Goal: Transaction & Acquisition: Purchase product/service

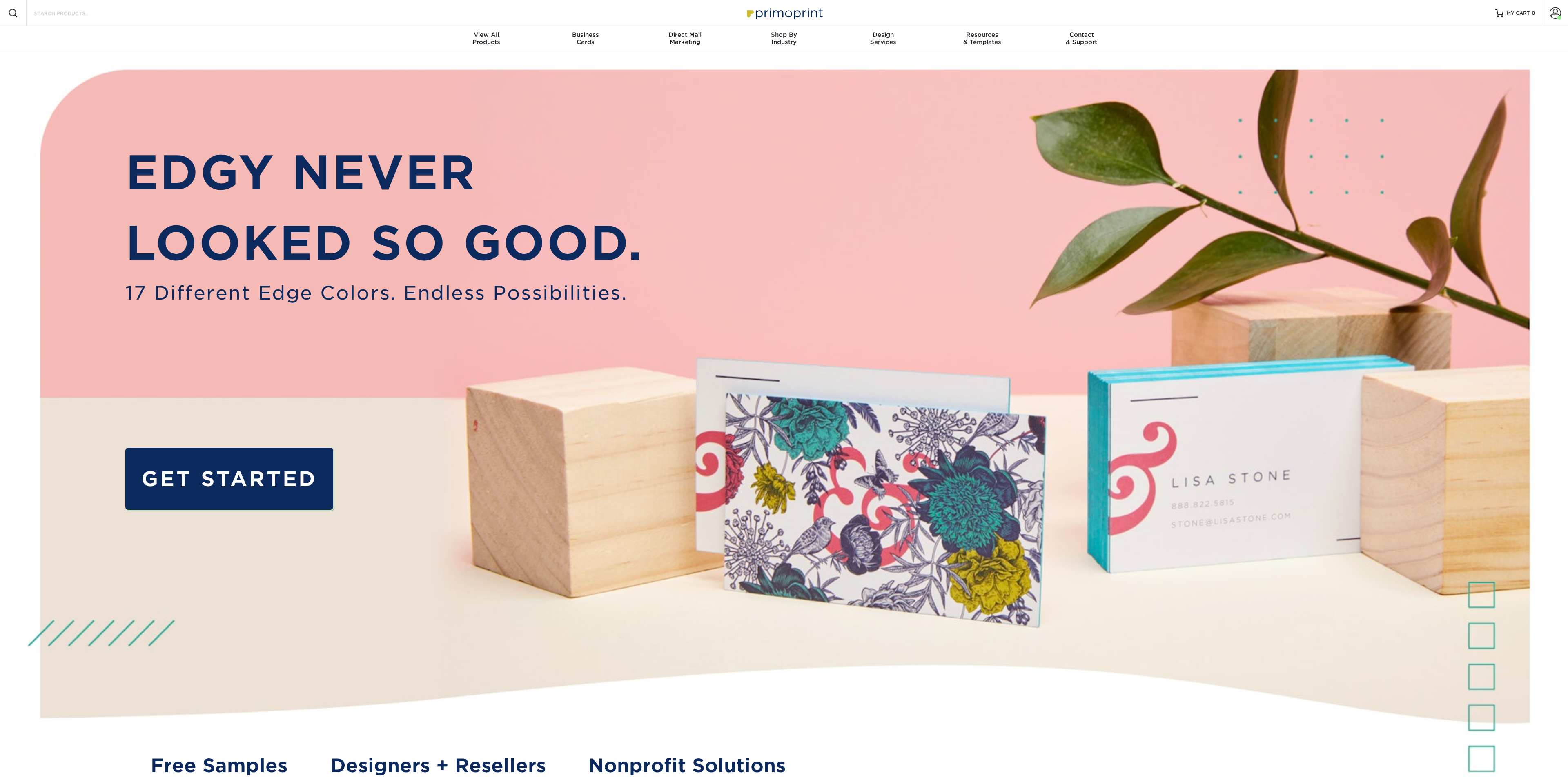
click at [77, 15] on input "Search Products" at bounding box center [72, 13] width 80 height 10
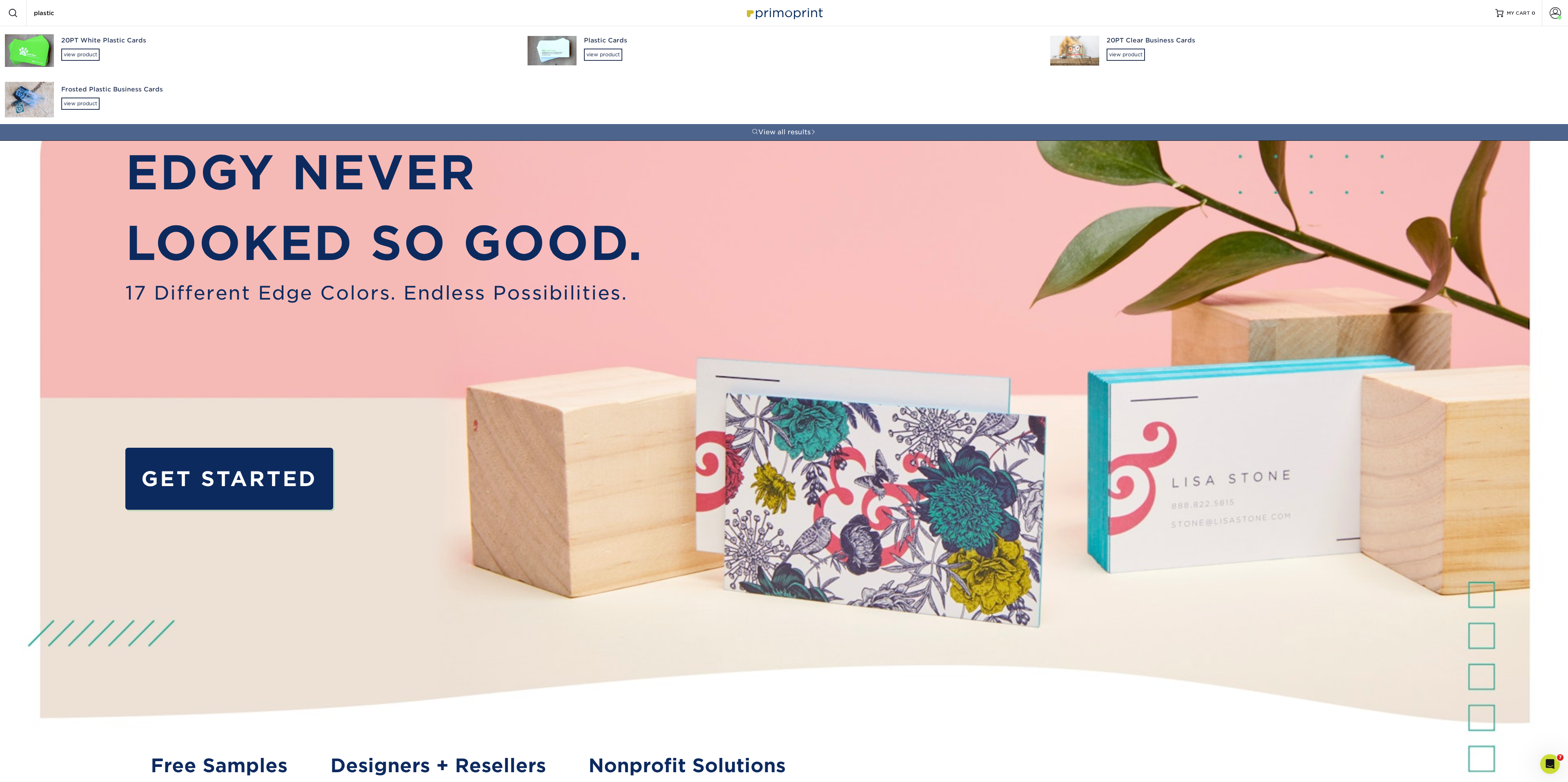
type input "plastic"
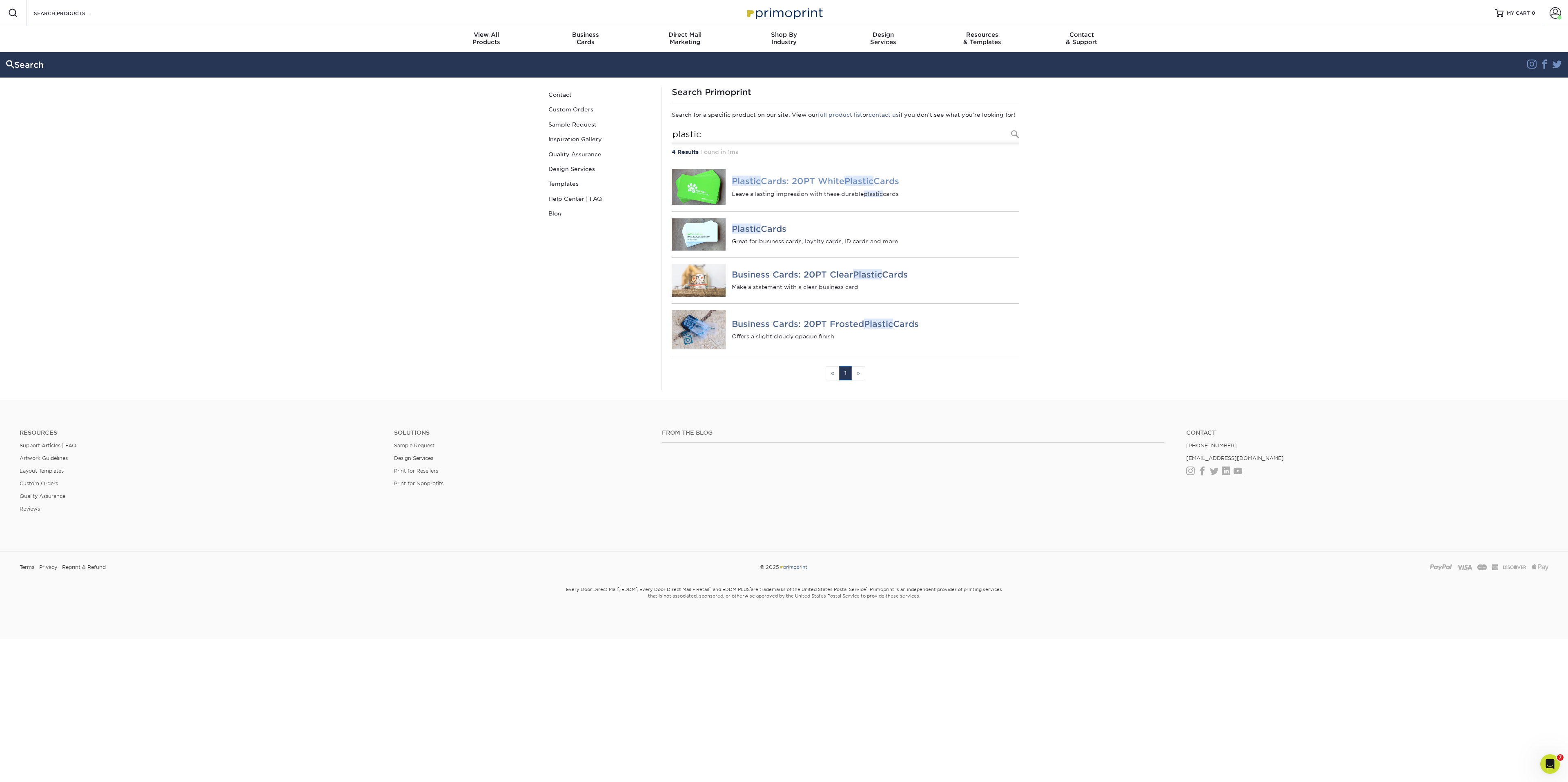
click at [763, 186] on h4 "Plastic Cards: 20PT White Plastic Cards" at bounding box center [875, 181] width 287 height 10
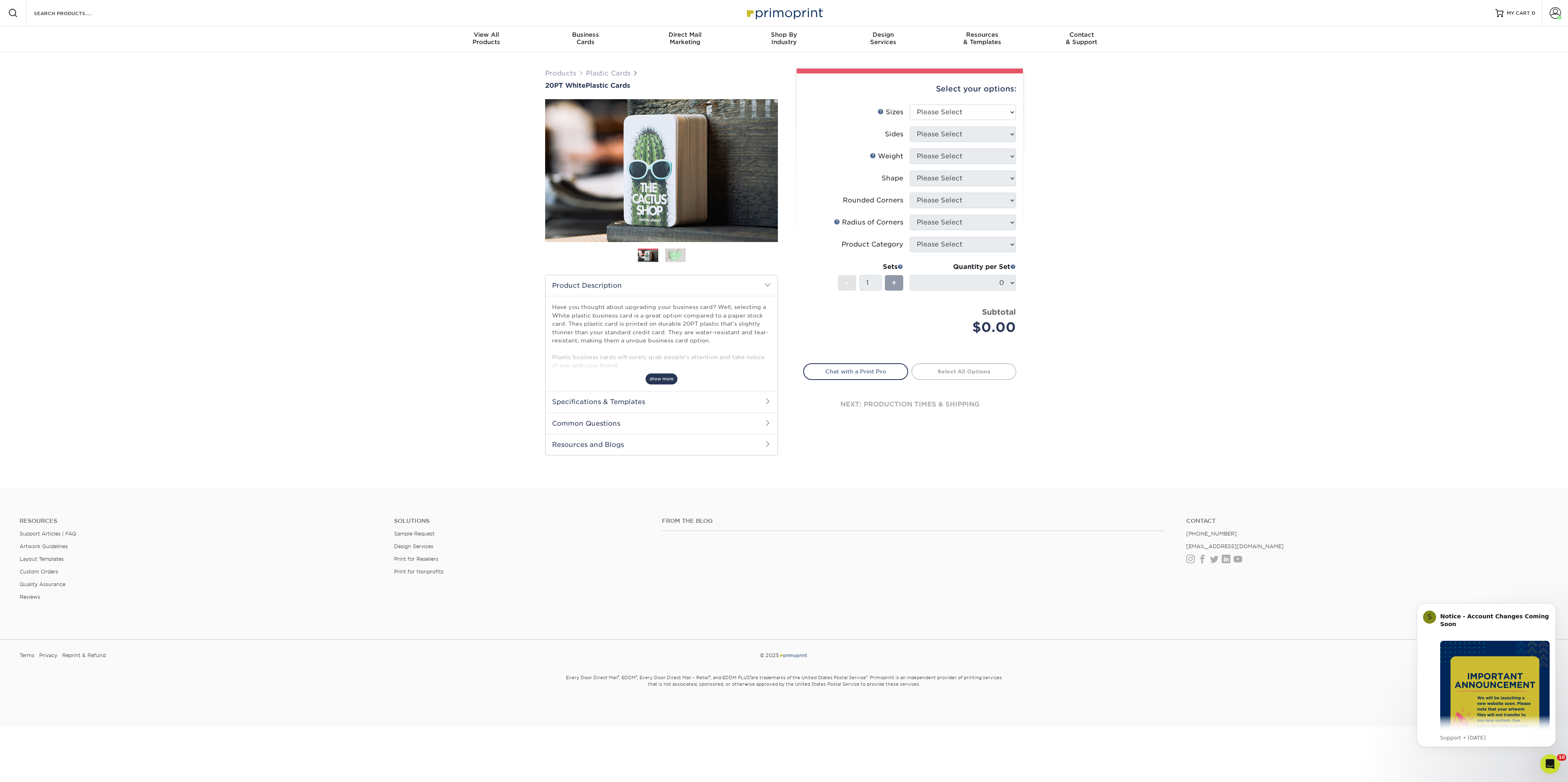
click at [672, 379] on span "show more" at bounding box center [662, 379] width 32 height 11
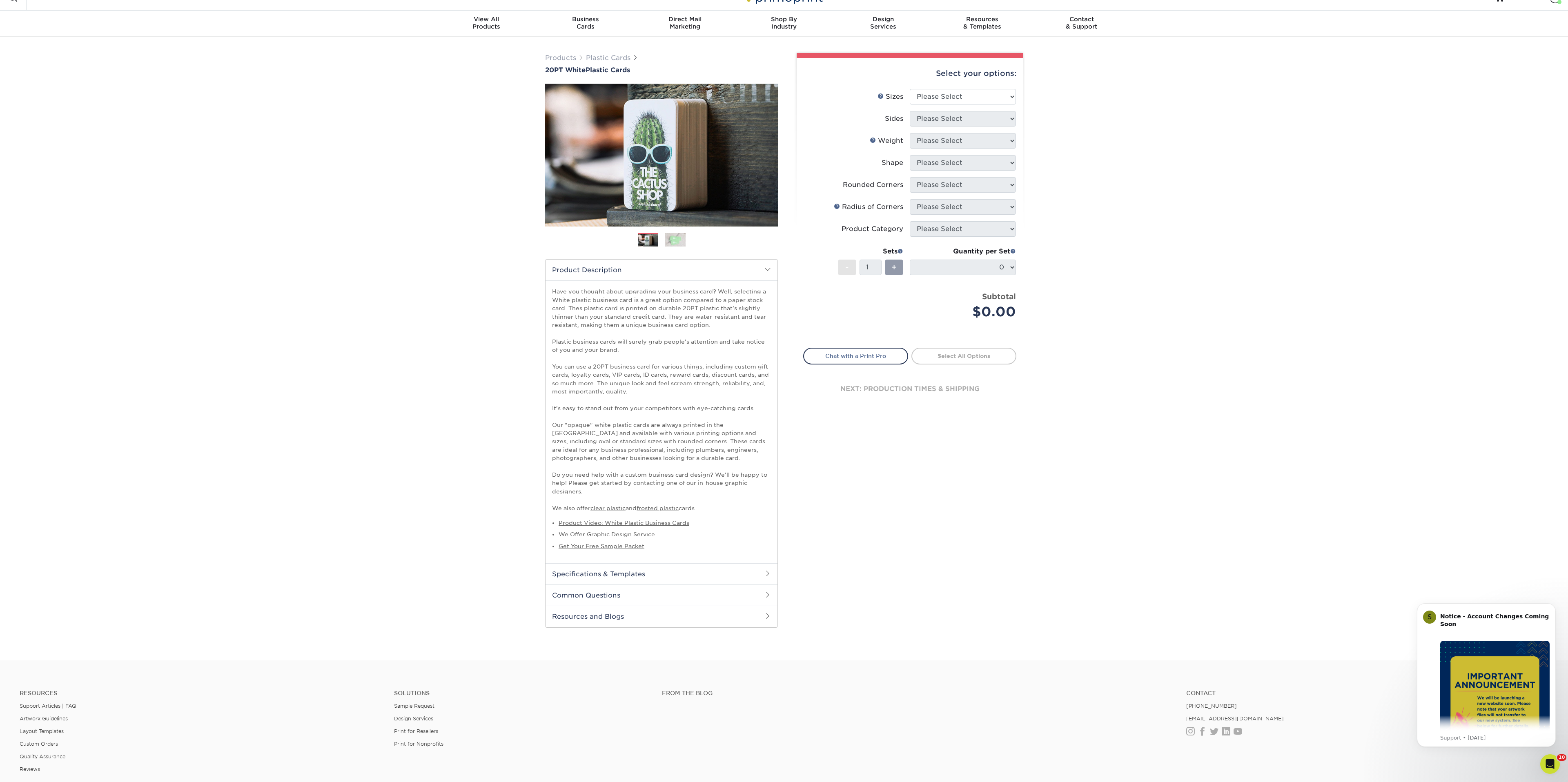
scroll to position [22, 0]
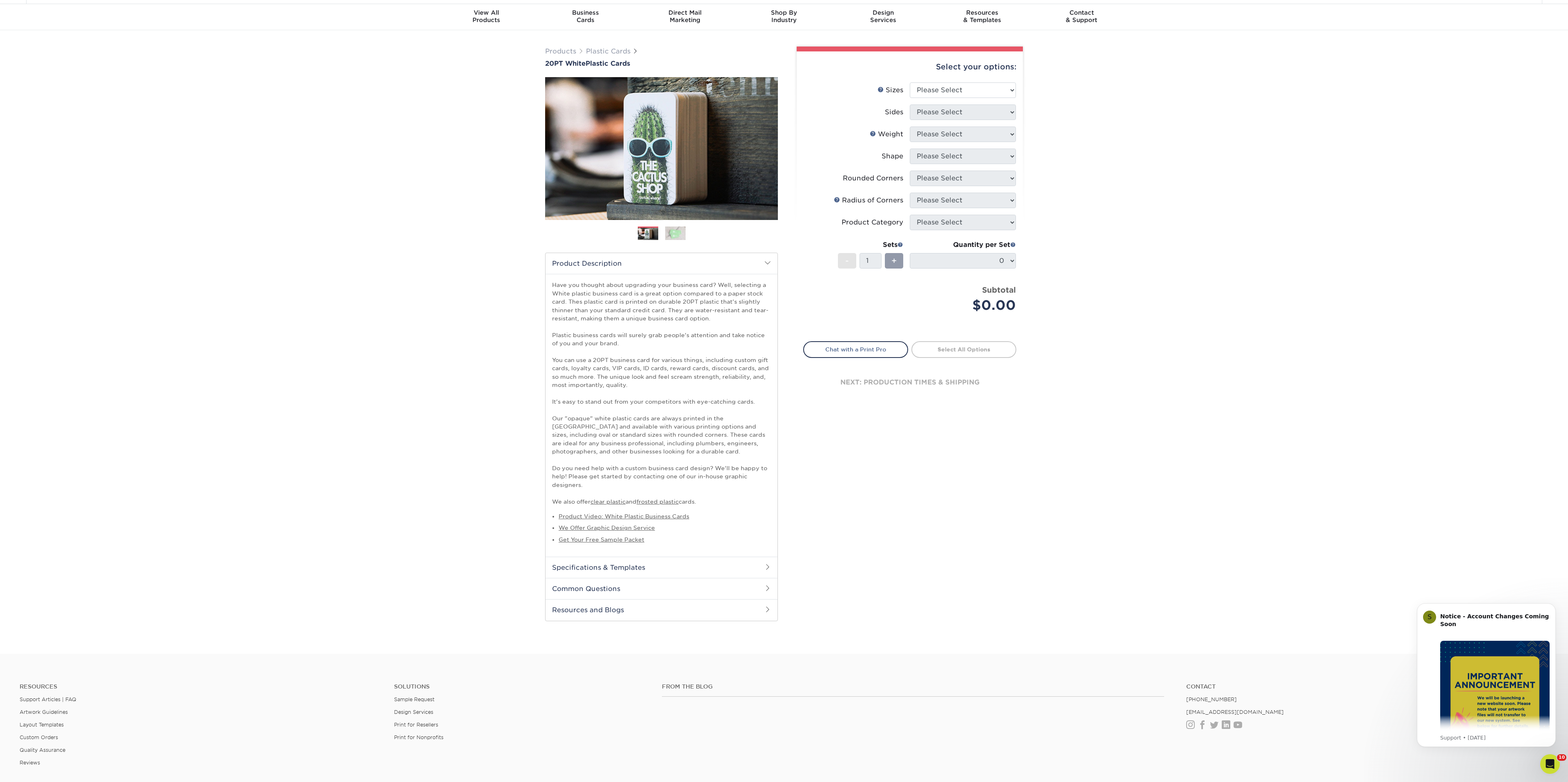
click at [552, 335] on p "Have you thought about upgrading your business card? Well, selecting a White pl…" at bounding box center [662, 394] width 219 height 225
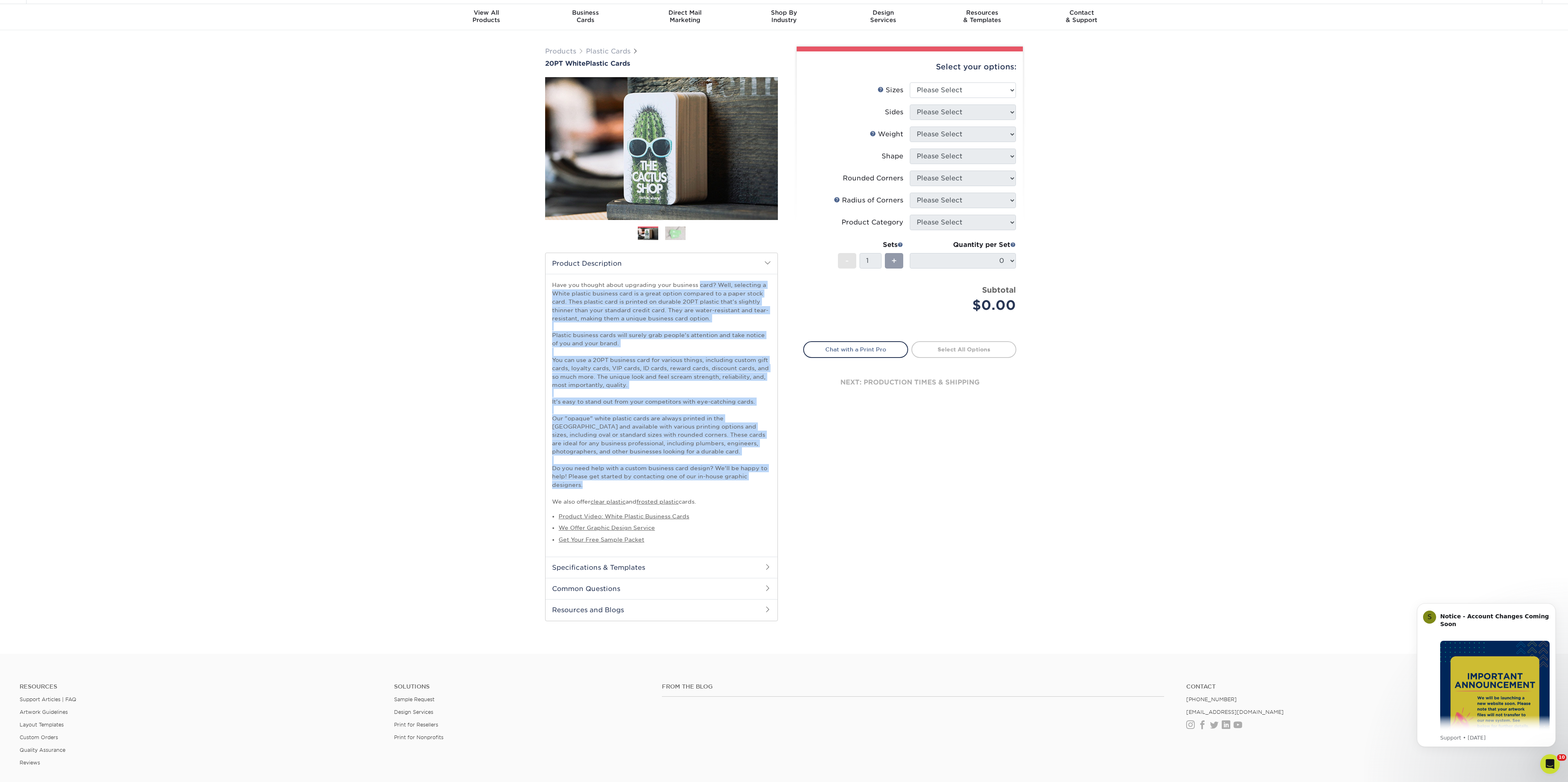
drag, startPoint x: 584, startPoint y: 487, endPoint x: 543, endPoint y: 277, distance: 214.0
click at [543, 277] on div "Products Plastic Cards 20PT White Plastic Cards Previous Next" at bounding box center [661, 333] width 245 height 575
copy p "Have you thought about upgrading your business card? Well, selecting a White pl…"
click at [614, 51] on link "Plastic Cards" at bounding box center [608, 51] width 44 height 8
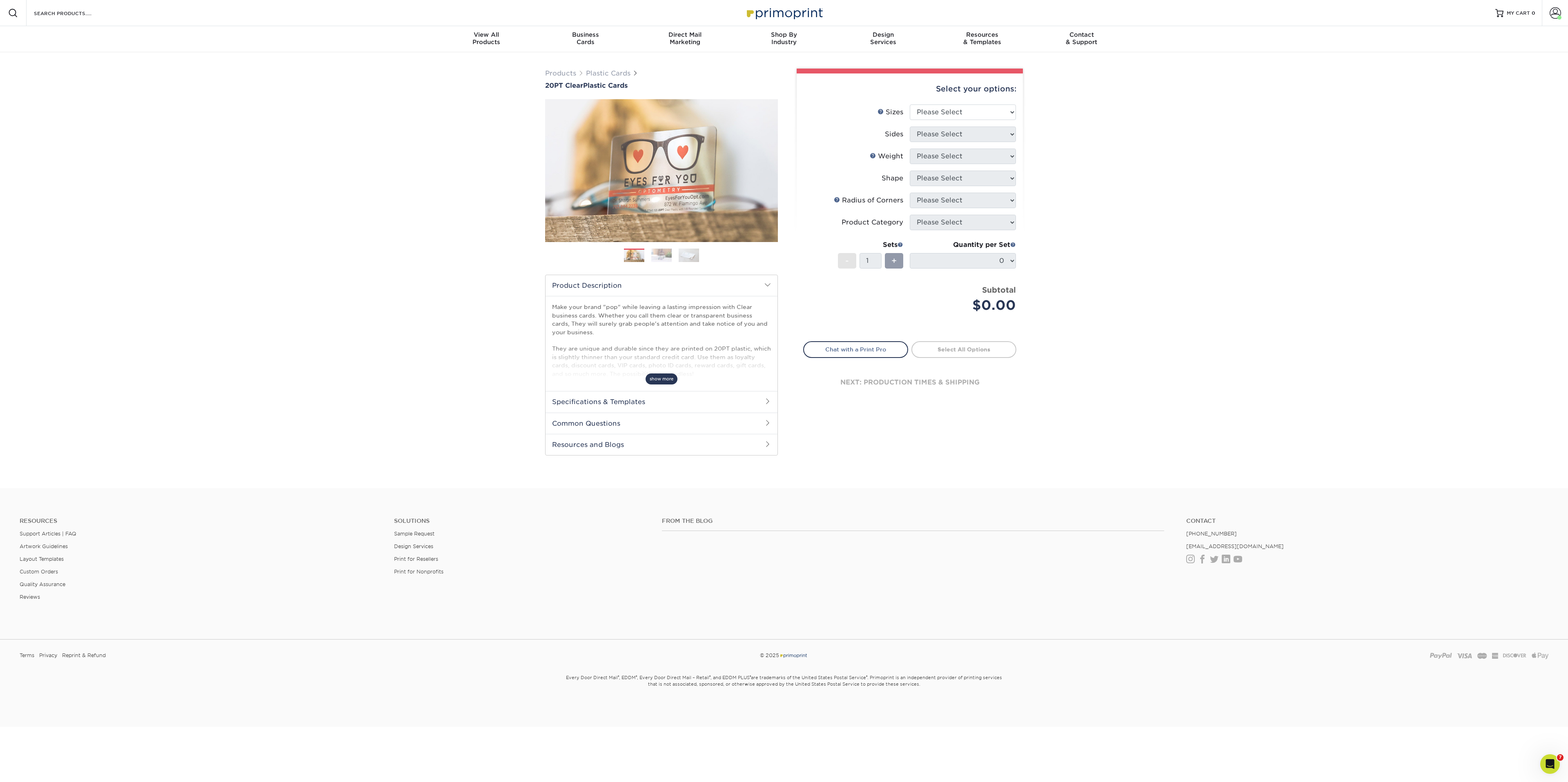
click at [657, 377] on span "show more" at bounding box center [662, 379] width 32 height 11
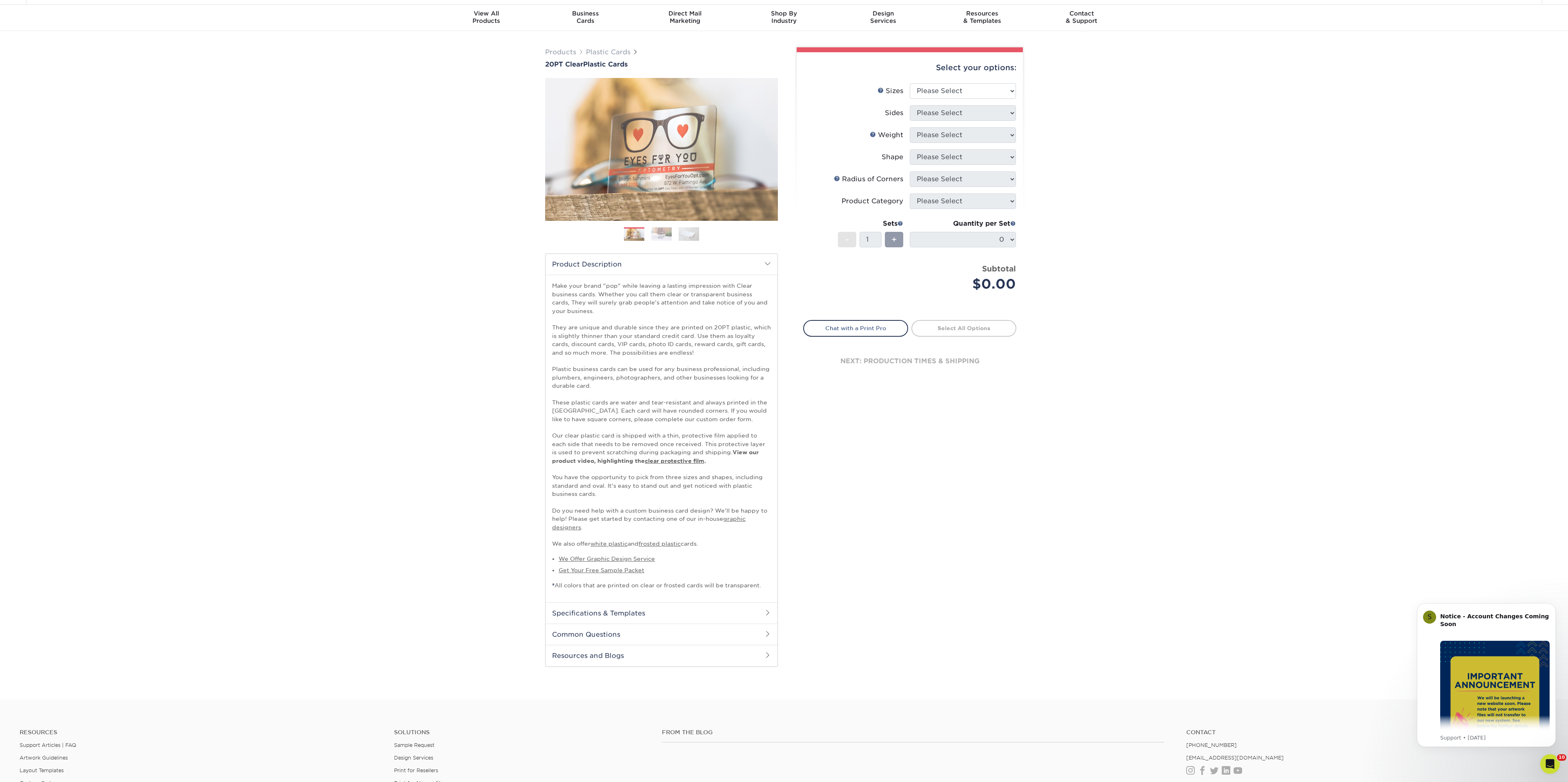
scroll to position [23, 0]
drag, startPoint x: 549, startPoint y: 436, endPoint x: 724, endPoint y: 471, distance: 178.5
click at [724, 471] on div "Make your brand "pop" while leaving a lasting impression with Clear business ca…" at bounding box center [661, 437] width 232 height 328
copy p "Our clear plastic card is shipped with a thin, protective film applied to each …"
click at [670, 498] on p "Make your brand "pop" while leaving a lasting impression with Clear business ca…" at bounding box center [662, 413] width 219 height 267
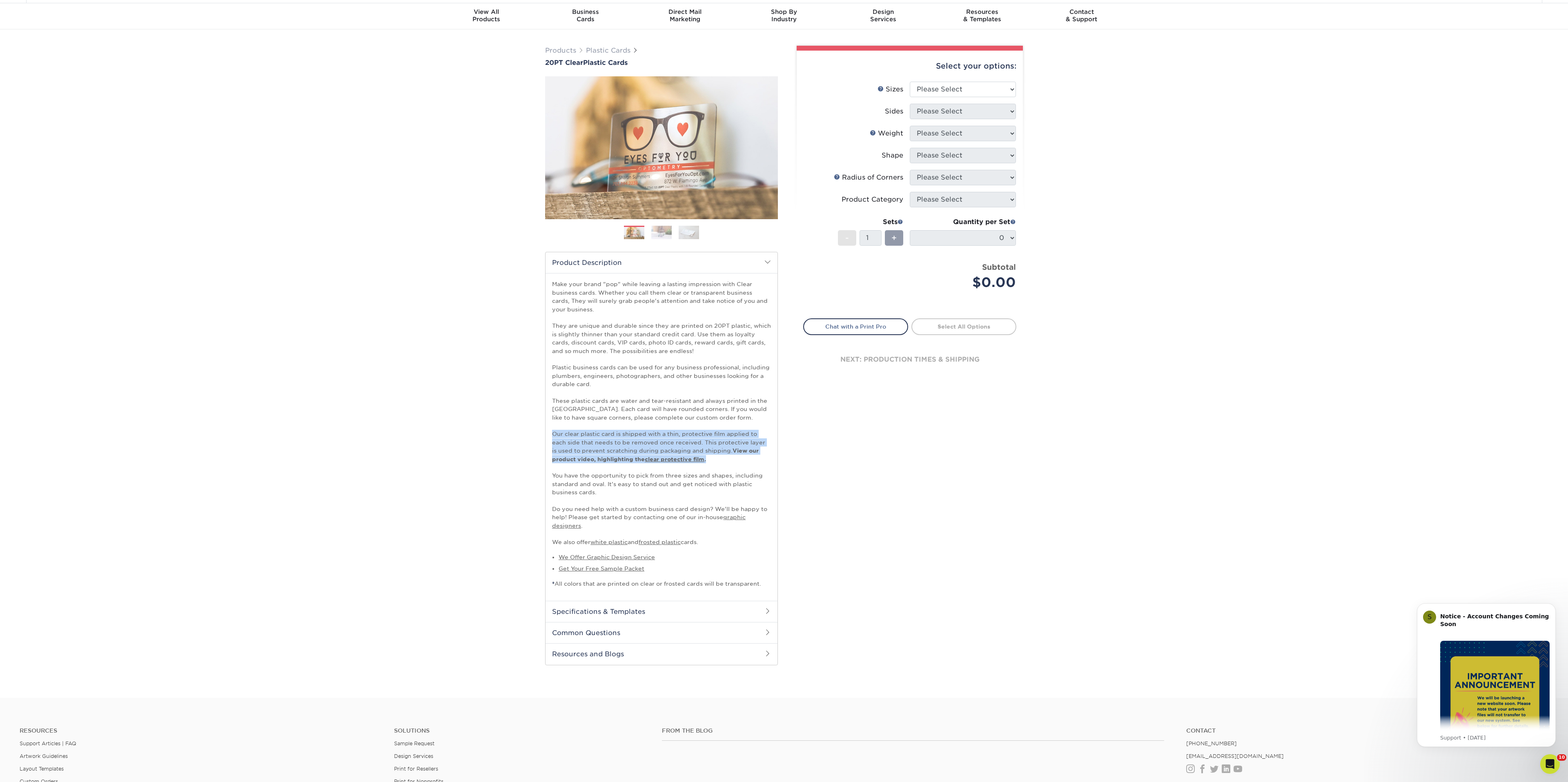
drag, startPoint x: 711, startPoint y: 459, endPoint x: 550, endPoint y: 433, distance: 163.1
click at [550, 433] on div "Make your brand "pop" while leaving a lasting impression with Clear business ca…" at bounding box center [661, 437] width 232 height 328
copy p "Our clear plastic card is shipped with a thin, protective film applied to each …"
click at [564, 46] on link "Products" at bounding box center [561, 50] width 31 height 8
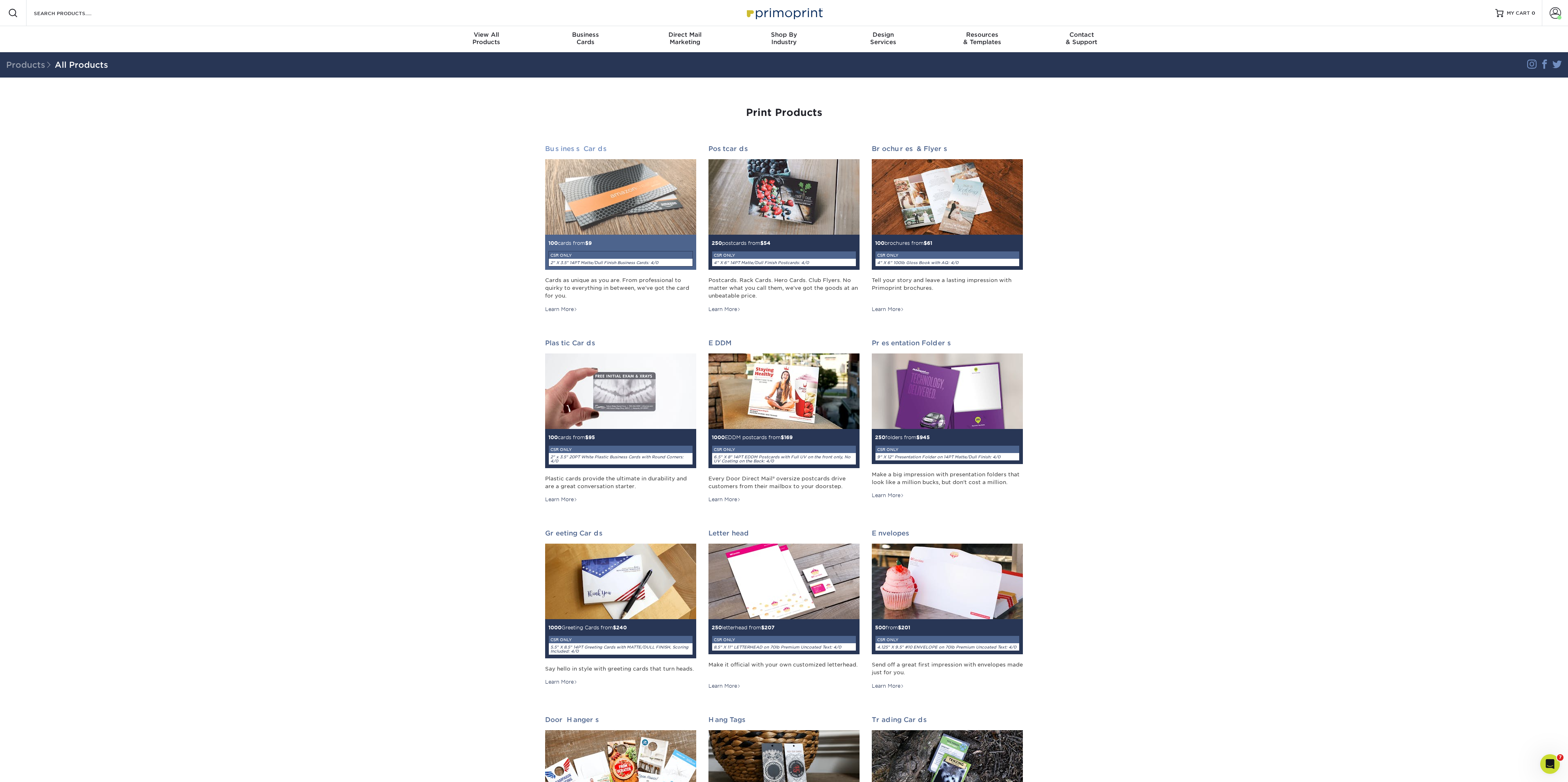
click at [616, 197] on img at bounding box center [621, 197] width 151 height 75
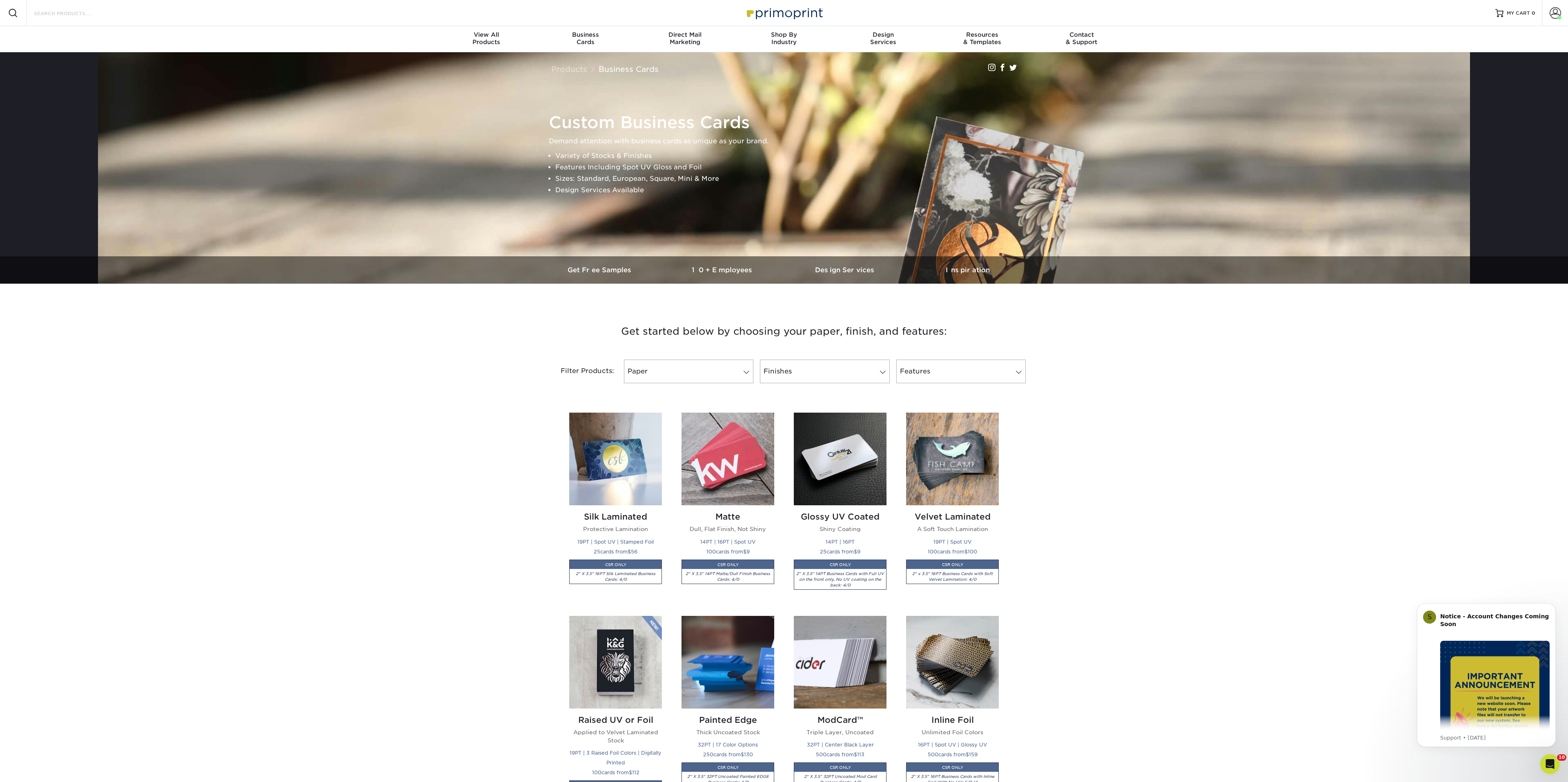
click at [88, 10] on input "Search Products" at bounding box center [72, 13] width 80 height 10
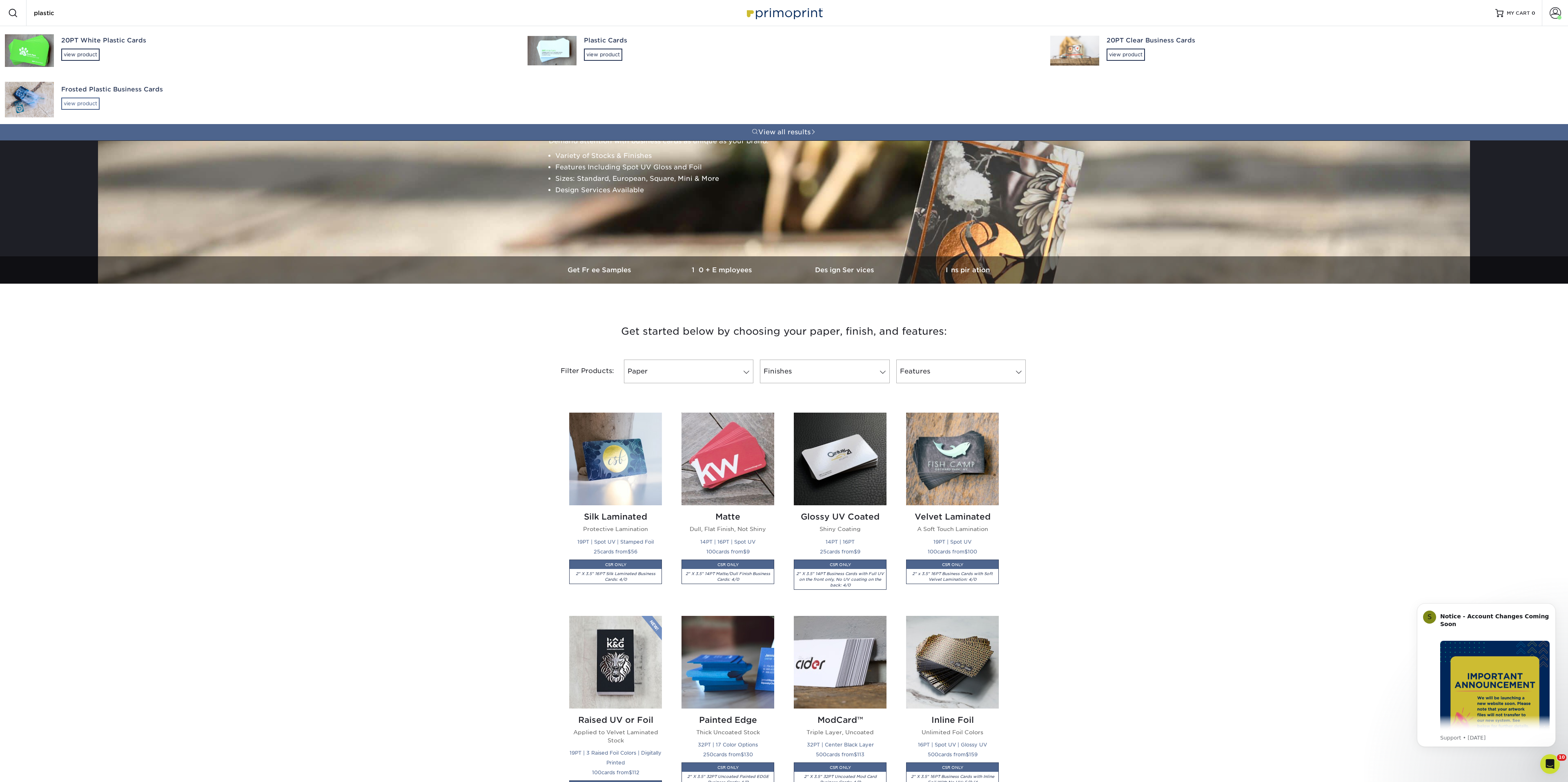
type input "plastic"
click at [67, 101] on div "view product" at bounding box center [80, 103] width 38 height 12
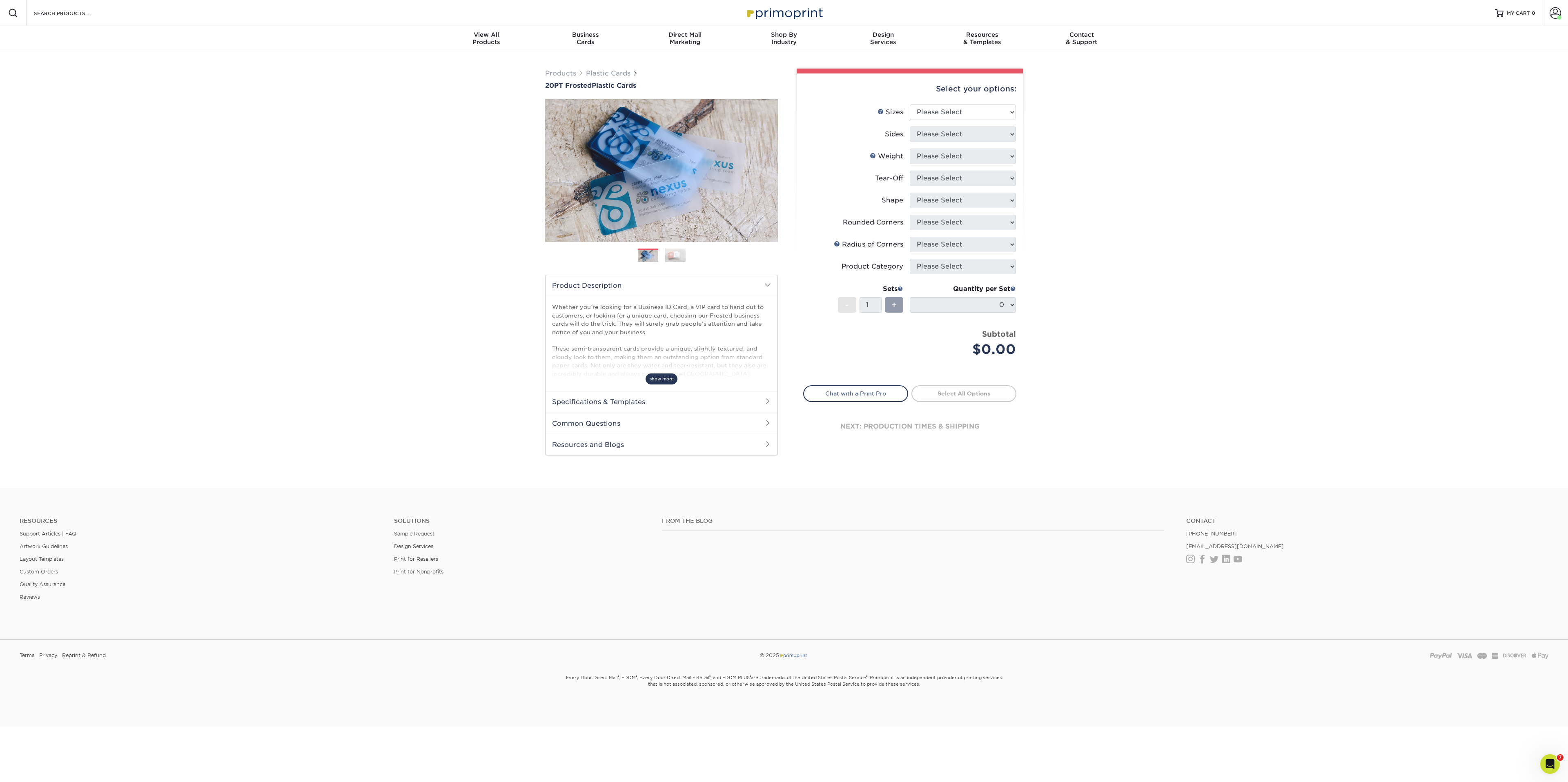
click at [656, 380] on span "show more" at bounding box center [662, 379] width 32 height 11
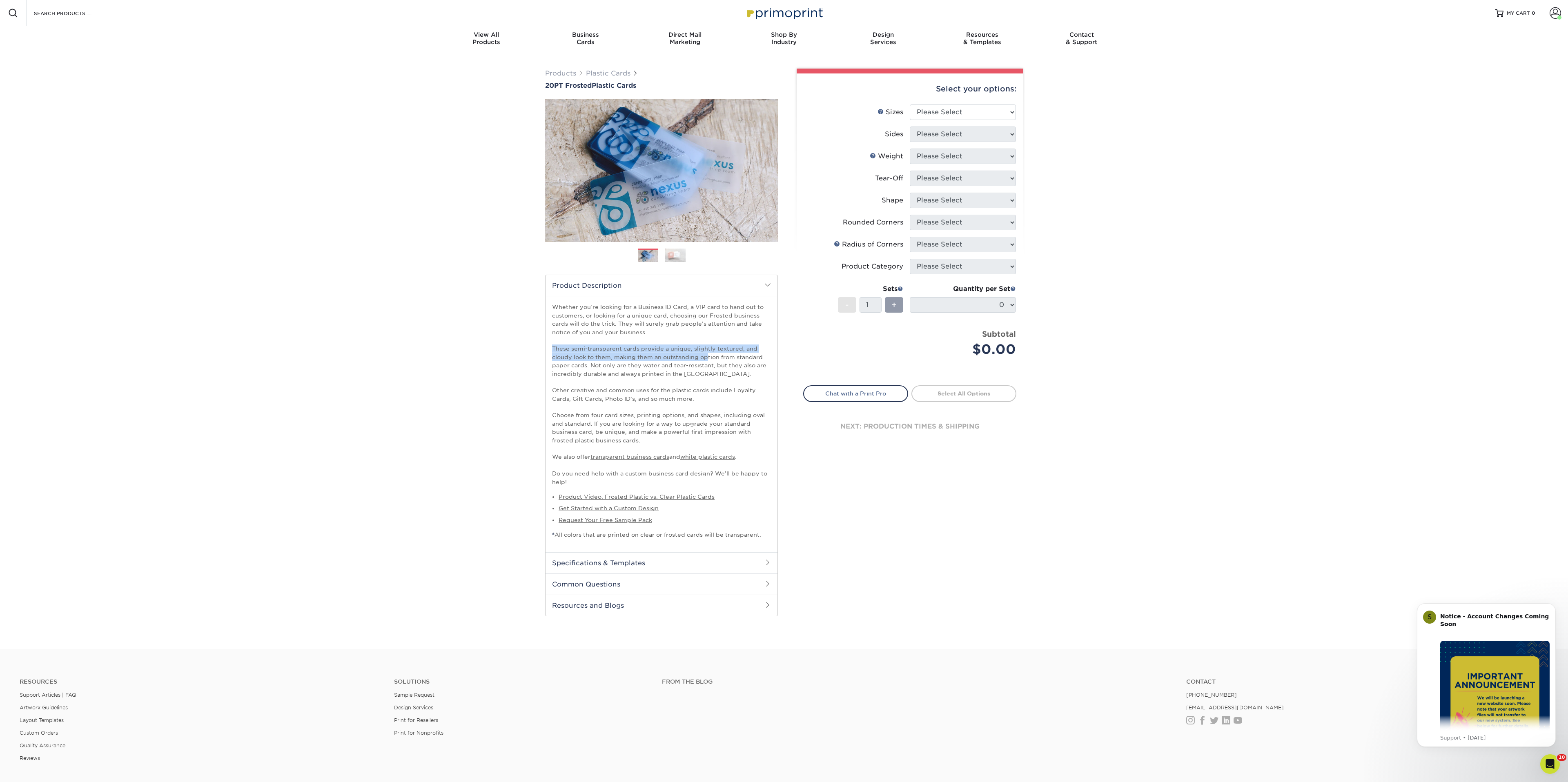
drag, startPoint x: 553, startPoint y: 349, endPoint x: 707, endPoint y: 352, distance: 154.0
click at [707, 354] on p "Whether you’re looking for a Business ID Card, a VIP card to hand out to custom…" at bounding box center [662, 394] width 219 height 183
click at [576, 388] on p "Whether you’re looking for a Business ID Card, a VIP card to hand out to custom…" at bounding box center [662, 394] width 219 height 183
drag, startPoint x: 553, startPoint y: 349, endPoint x: 587, endPoint y: 361, distance: 36.1
click at [587, 361] on p "Whether you’re looking for a Business ID Card, a VIP card to hand out to custom…" at bounding box center [662, 394] width 219 height 183
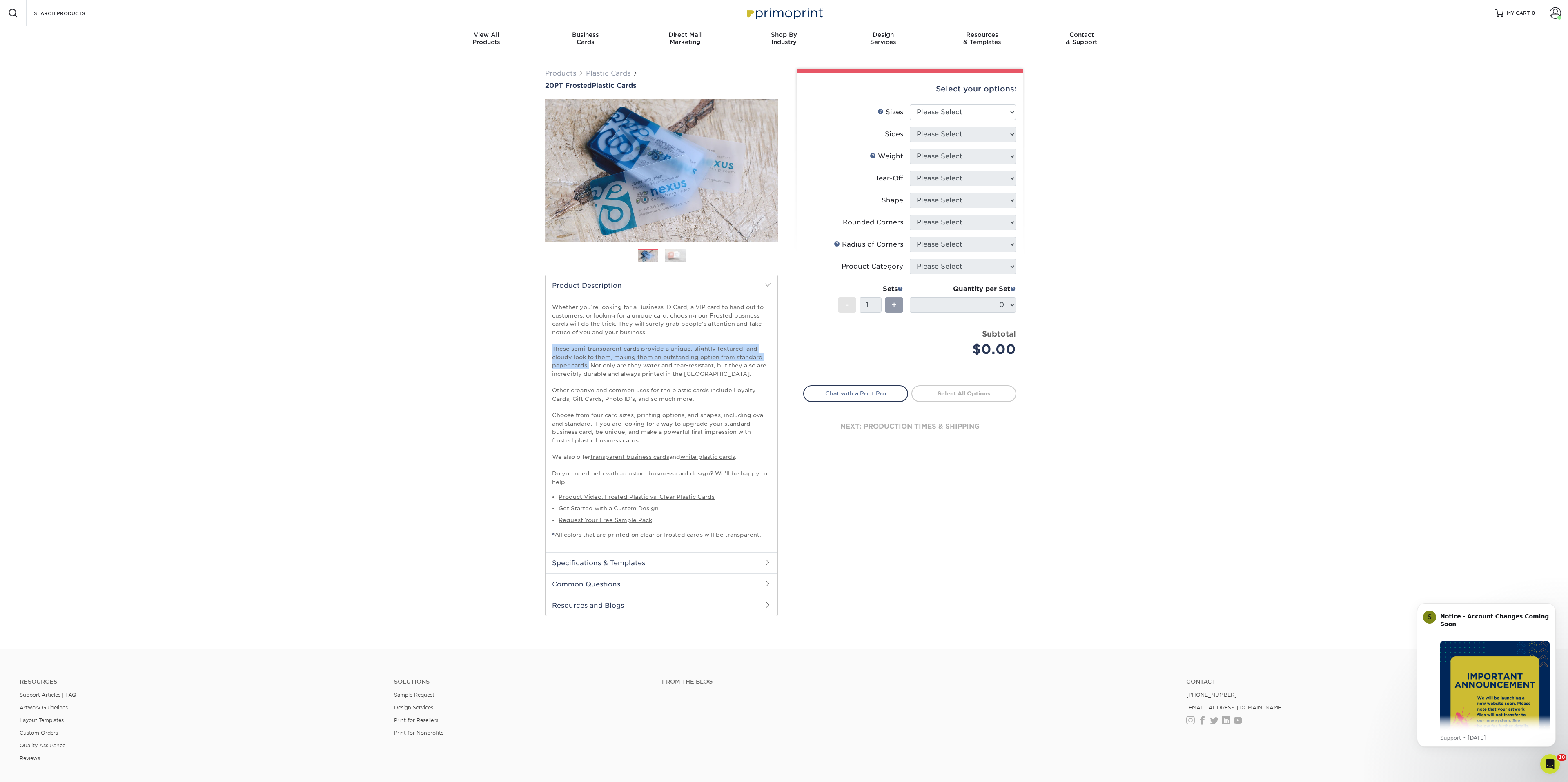
copy p "These semi-transparent cards provide a unique, slightly textured, and cloudy lo…"
